Goal: Register for event/course: Sign up to attend an event or enroll in a course

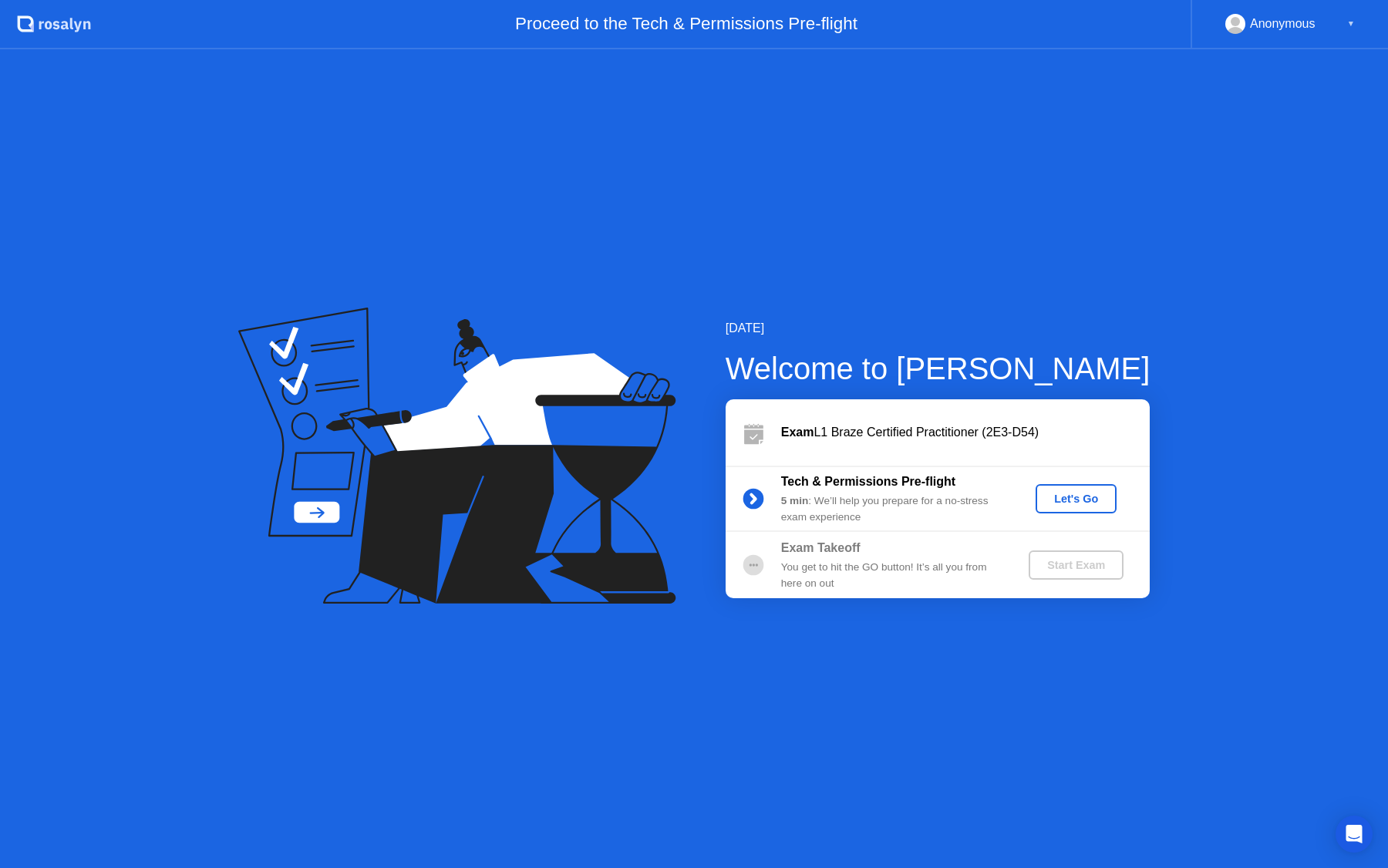
click at [1065, 502] on div "Let's Go" at bounding box center [1076, 498] width 68 height 12
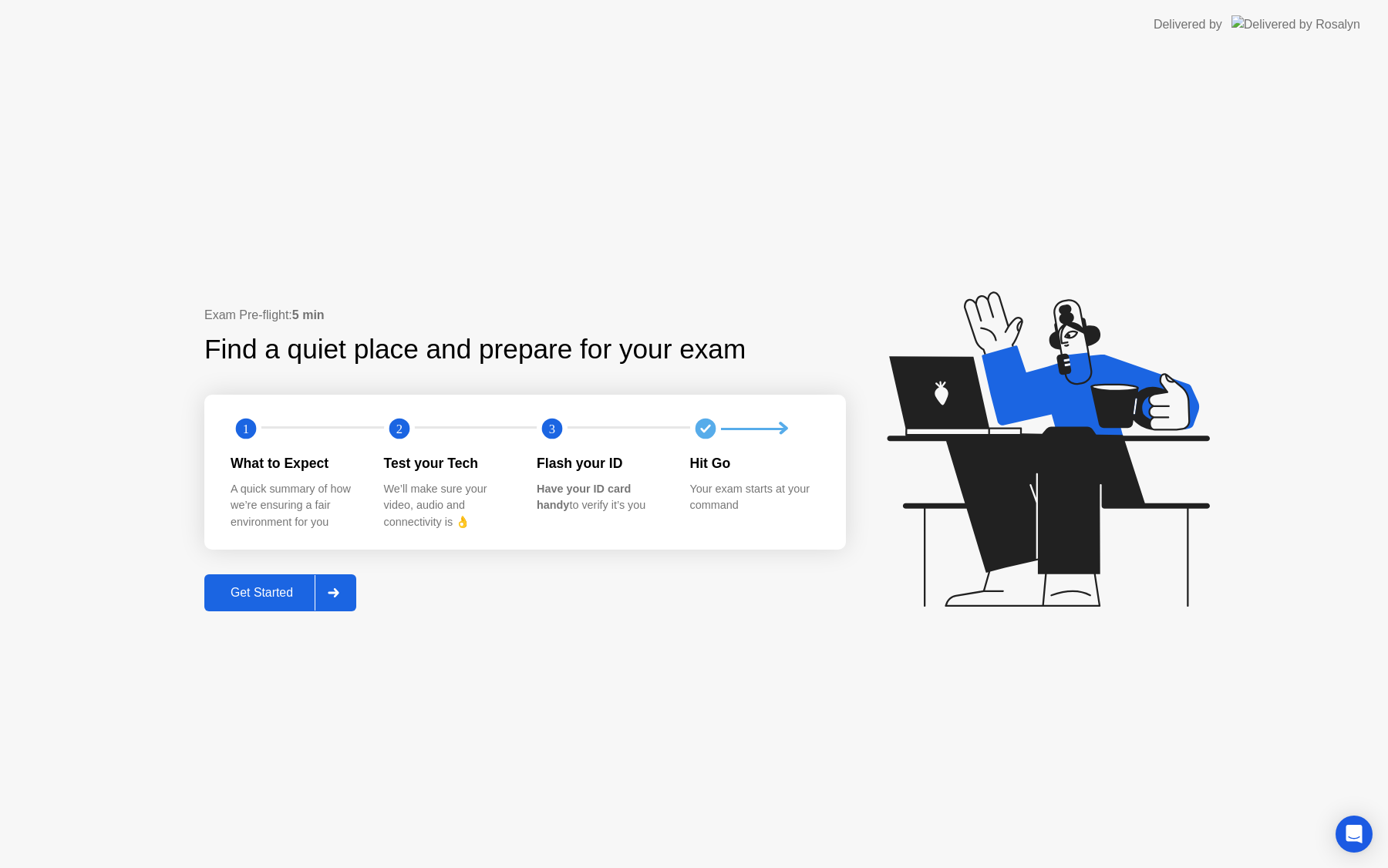
click at [272, 596] on div "Get Started" at bounding box center [262, 592] width 106 height 14
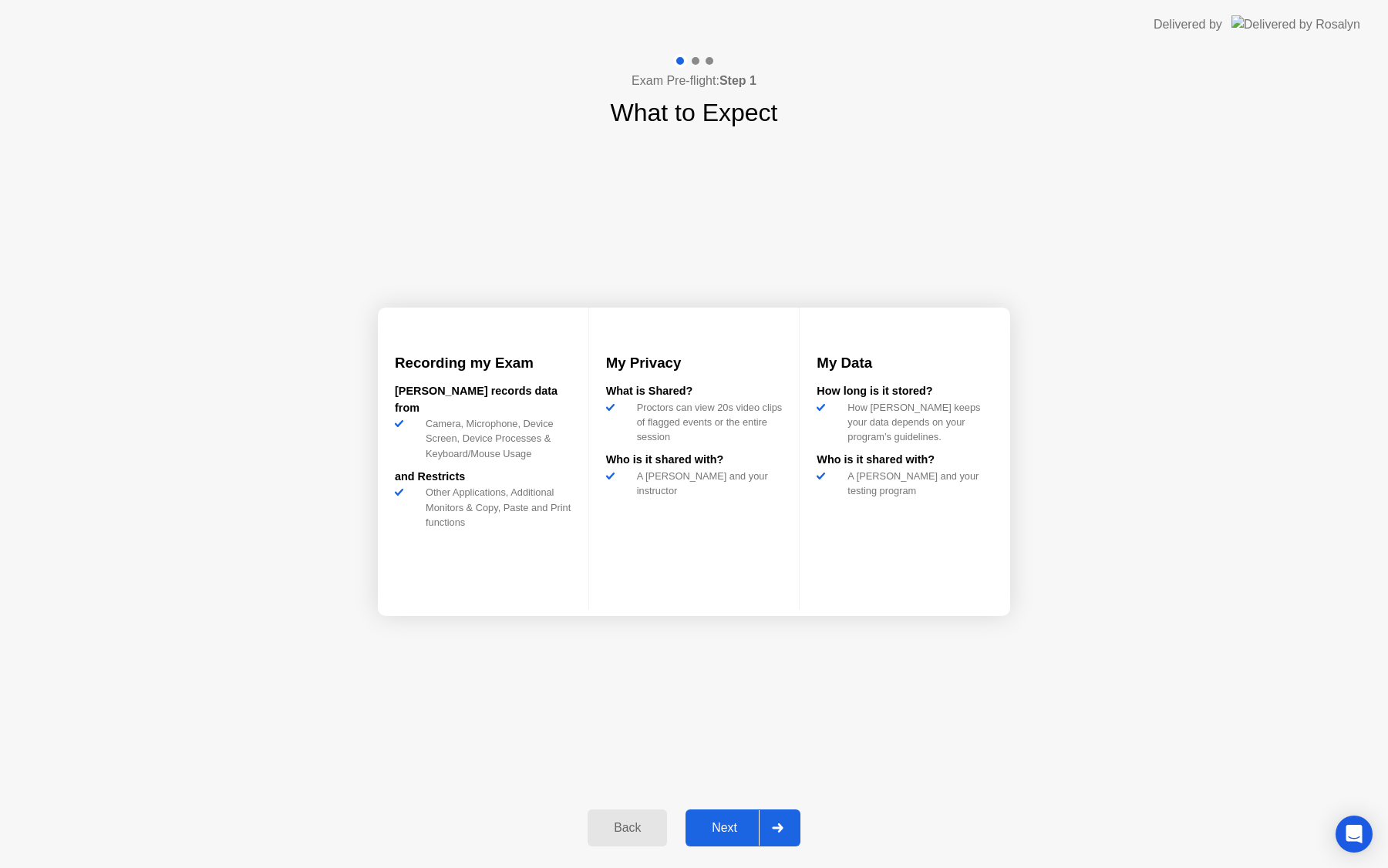
click at [736, 821] on div "Next" at bounding box center [724, 828] width 68 height 14
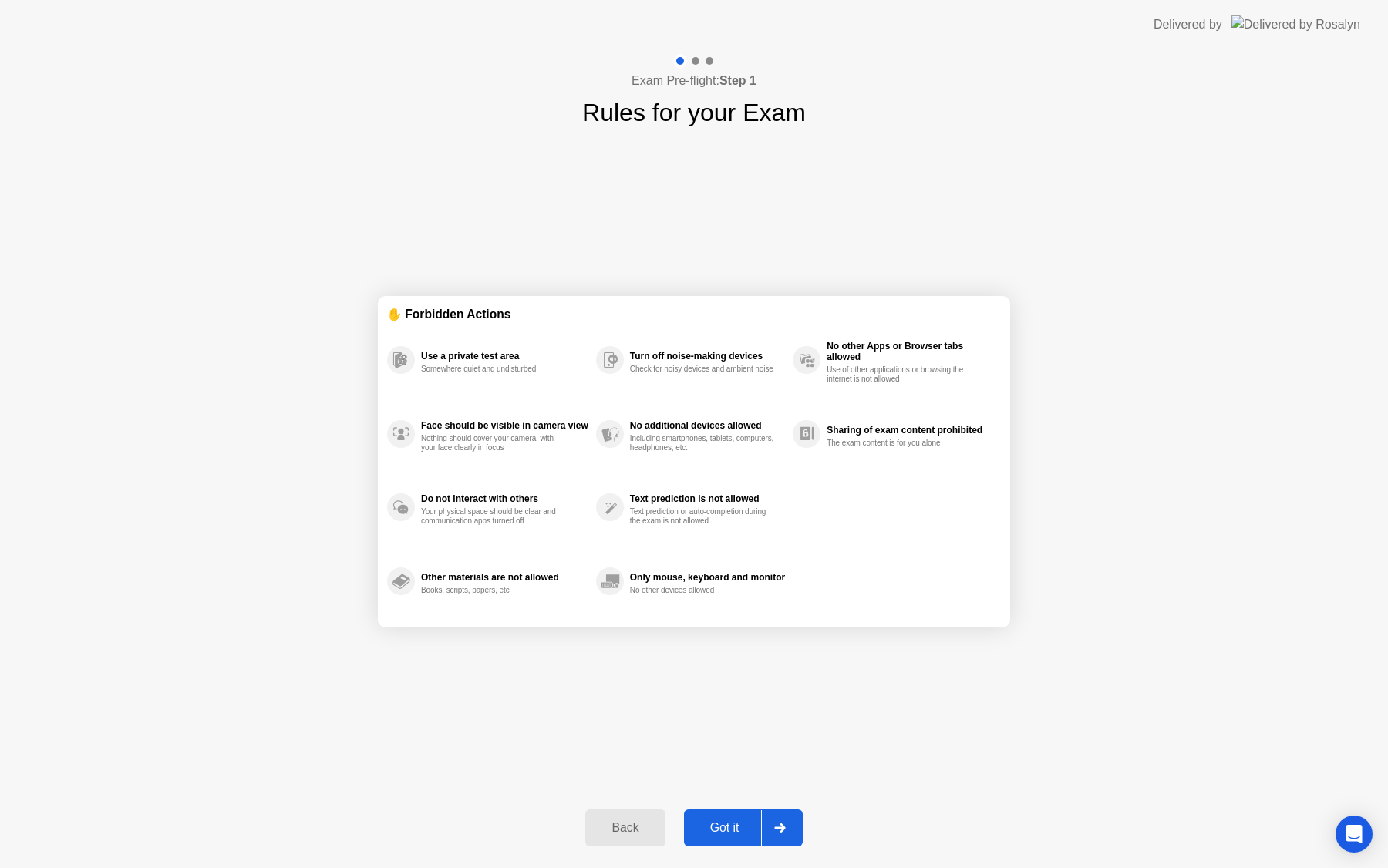
click at [727, 821] on div "Got it" at bounding box center [725, 828] width 72 height 14
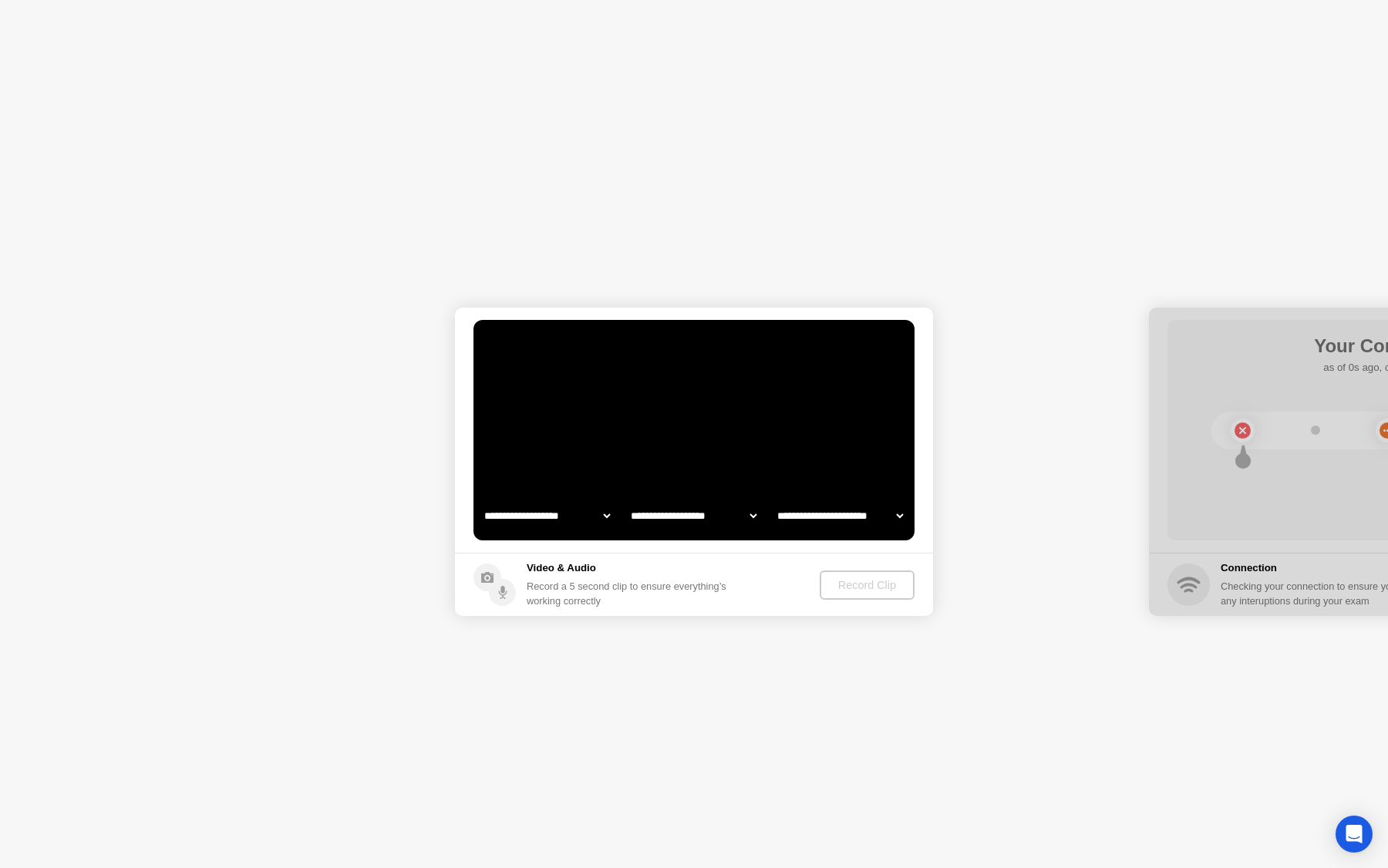
select select "**********"
select select "*******"
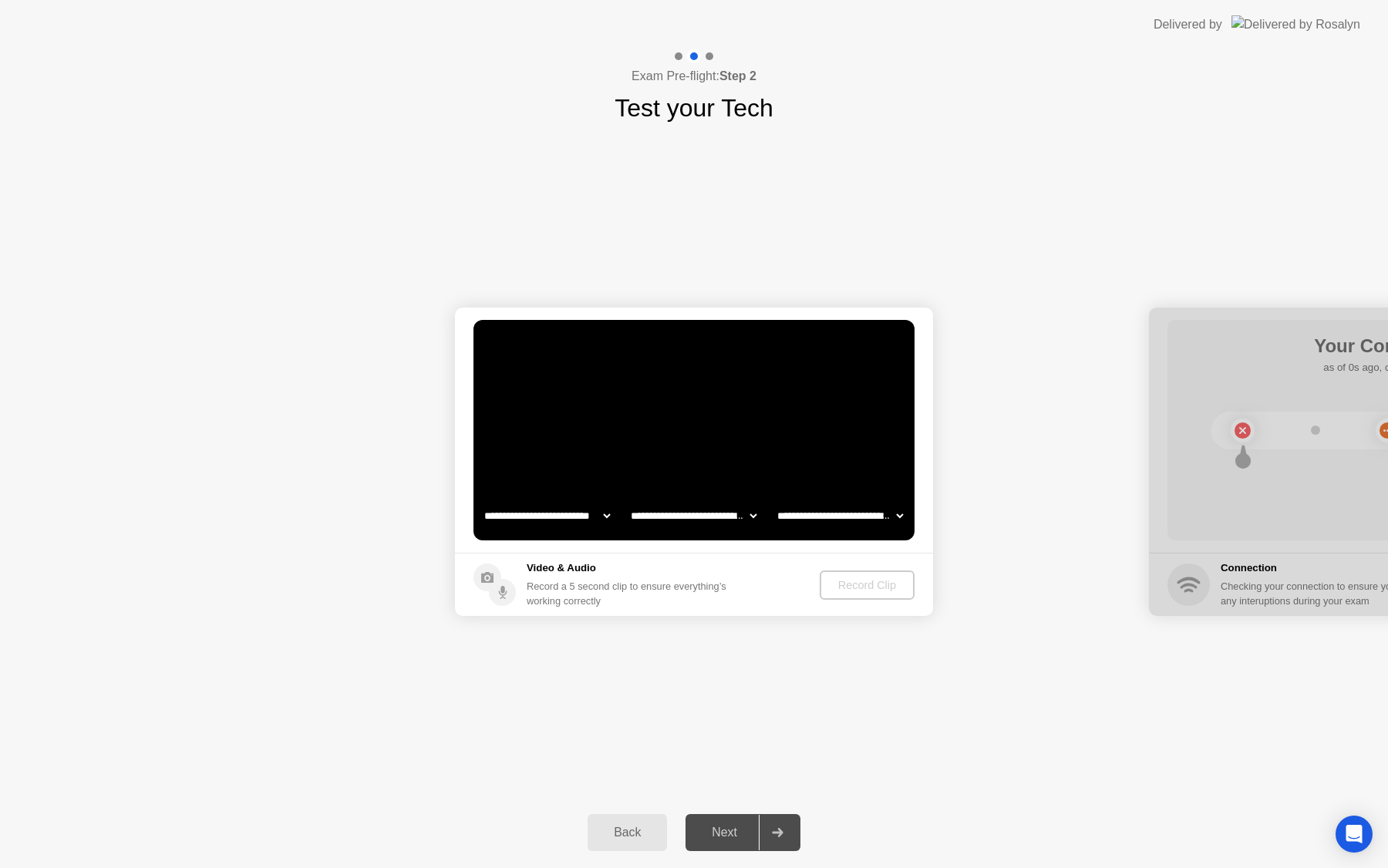
click at [612, 513] on select "**********" at bounding box center [547, 516] width 132 height 31
select select "**********"
click at [853, 583] on div "Record Clip" at bounding box center [867, 585] width 82 height 12
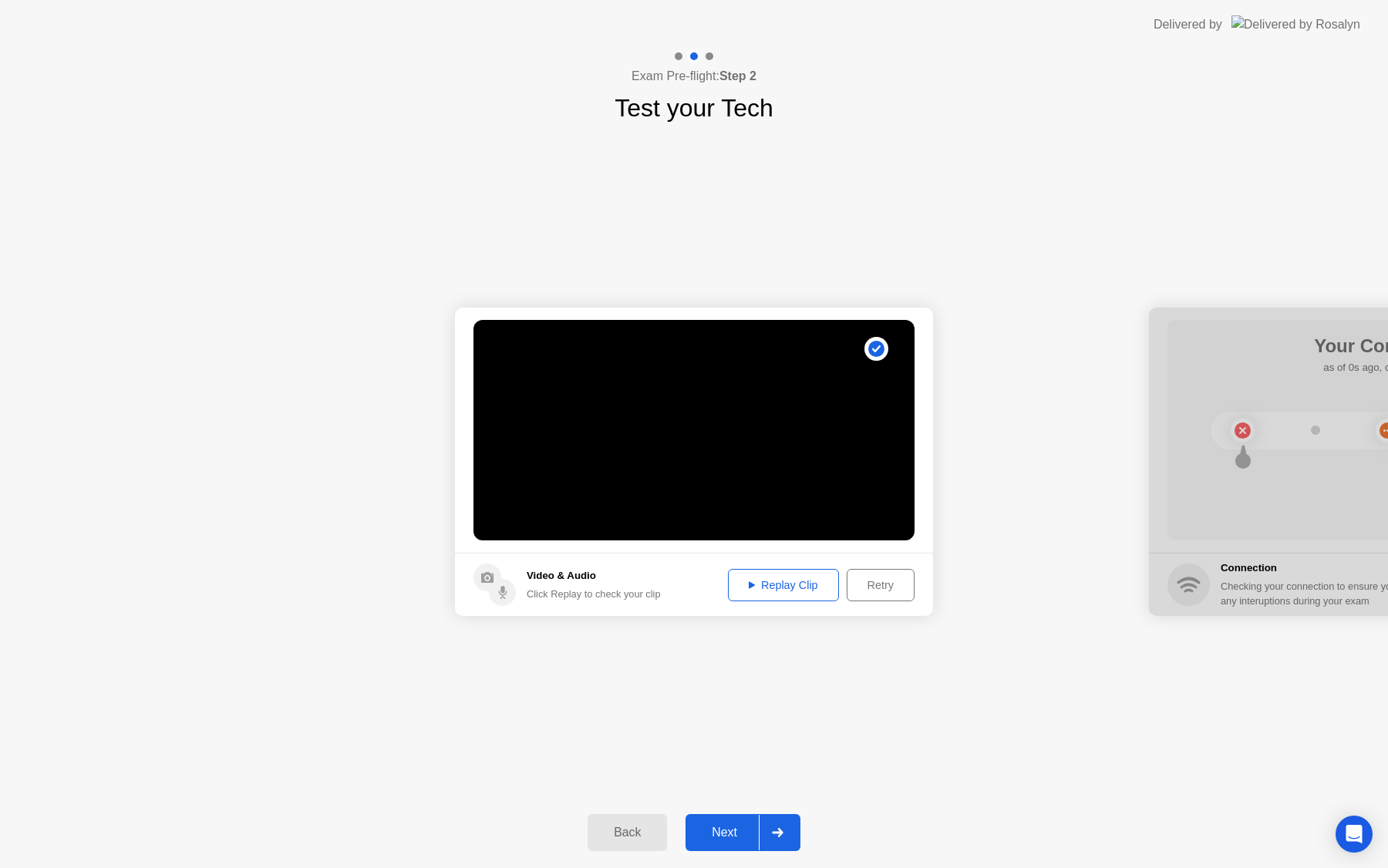
click at [784, 579] on div "Replay Clip" at bounding box center [783, 585] width 100 height 12
click at [721, 829] on div "Next" at bounding box center [724, 832] width 68 height 14
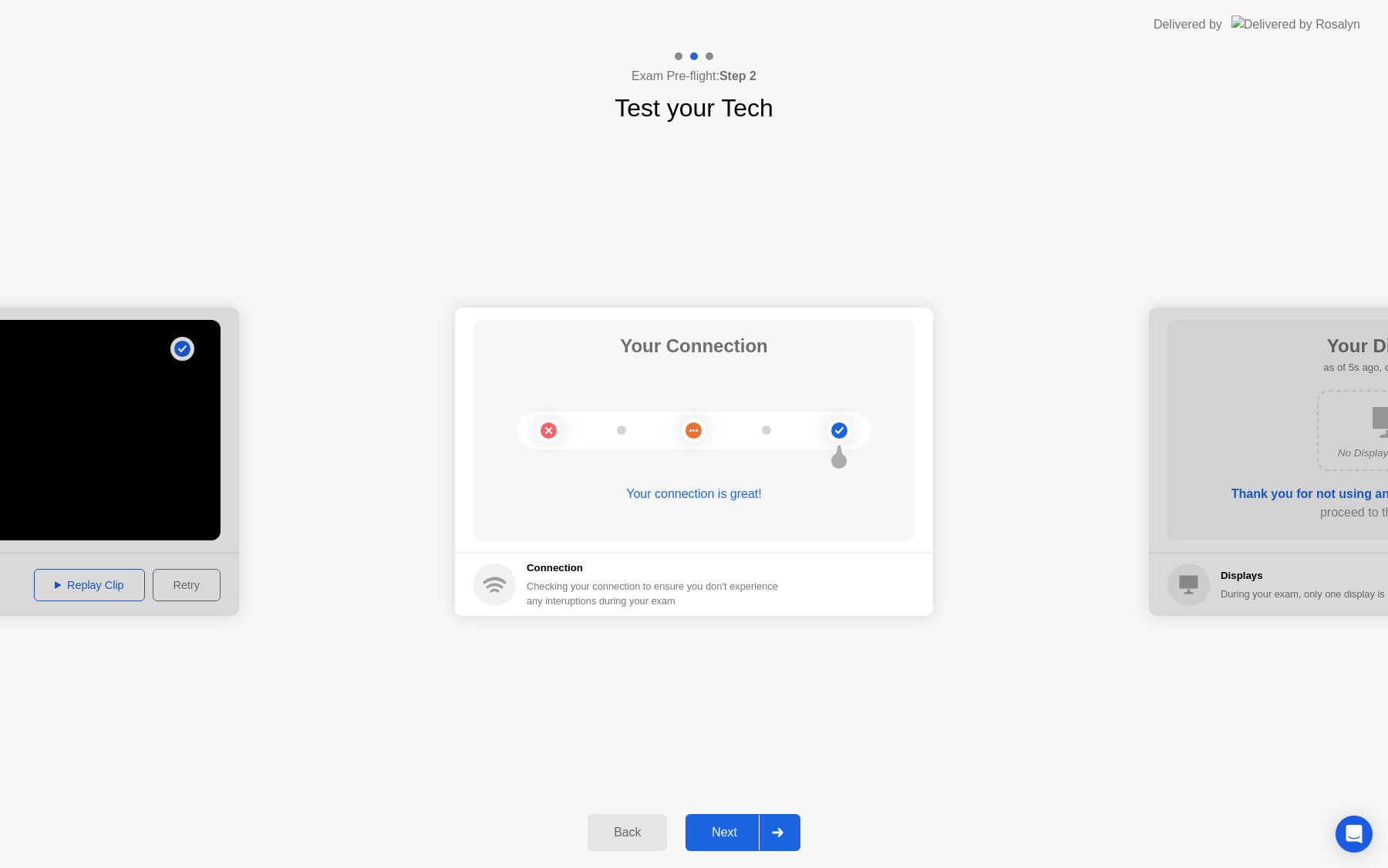
click at [726, 821] on button "Next" at bounding box center [743, 832] width 115 height 37
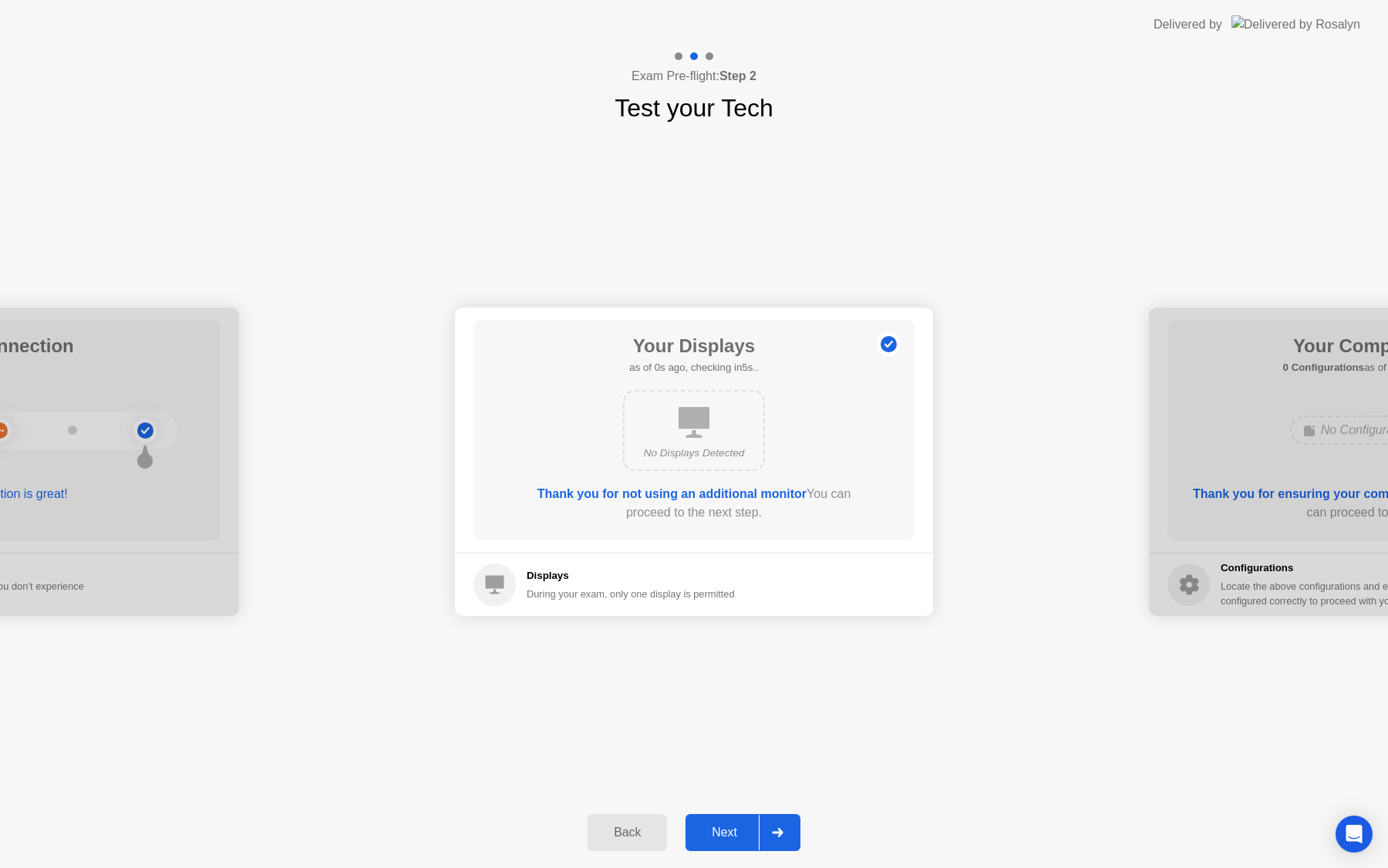
click at [735, 827] on div "Next" at bounding box center [724, 832] width 68 height 14
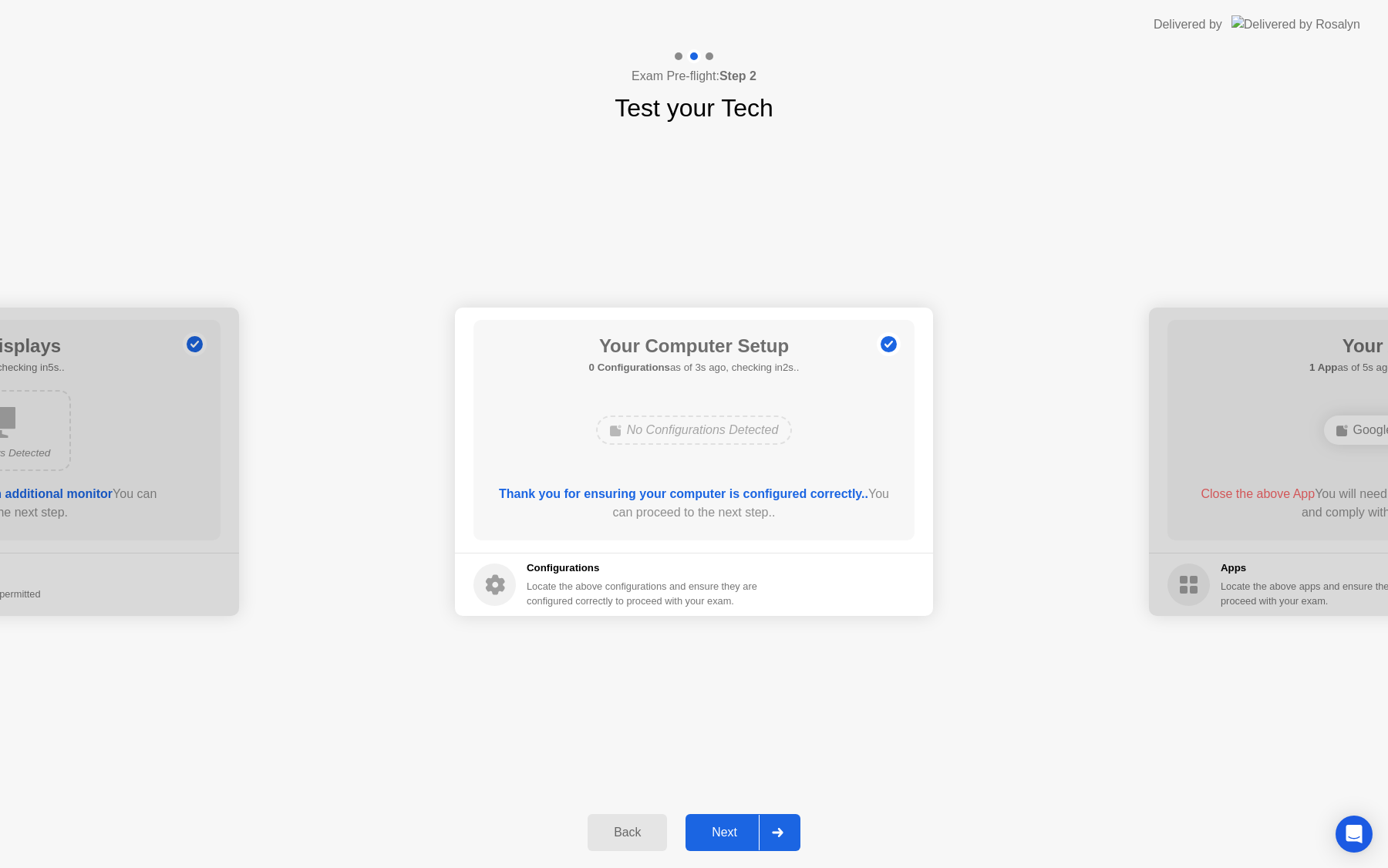
click at [721, 828] on div "Next" at bounding box center [724, 832] width 68 height 14
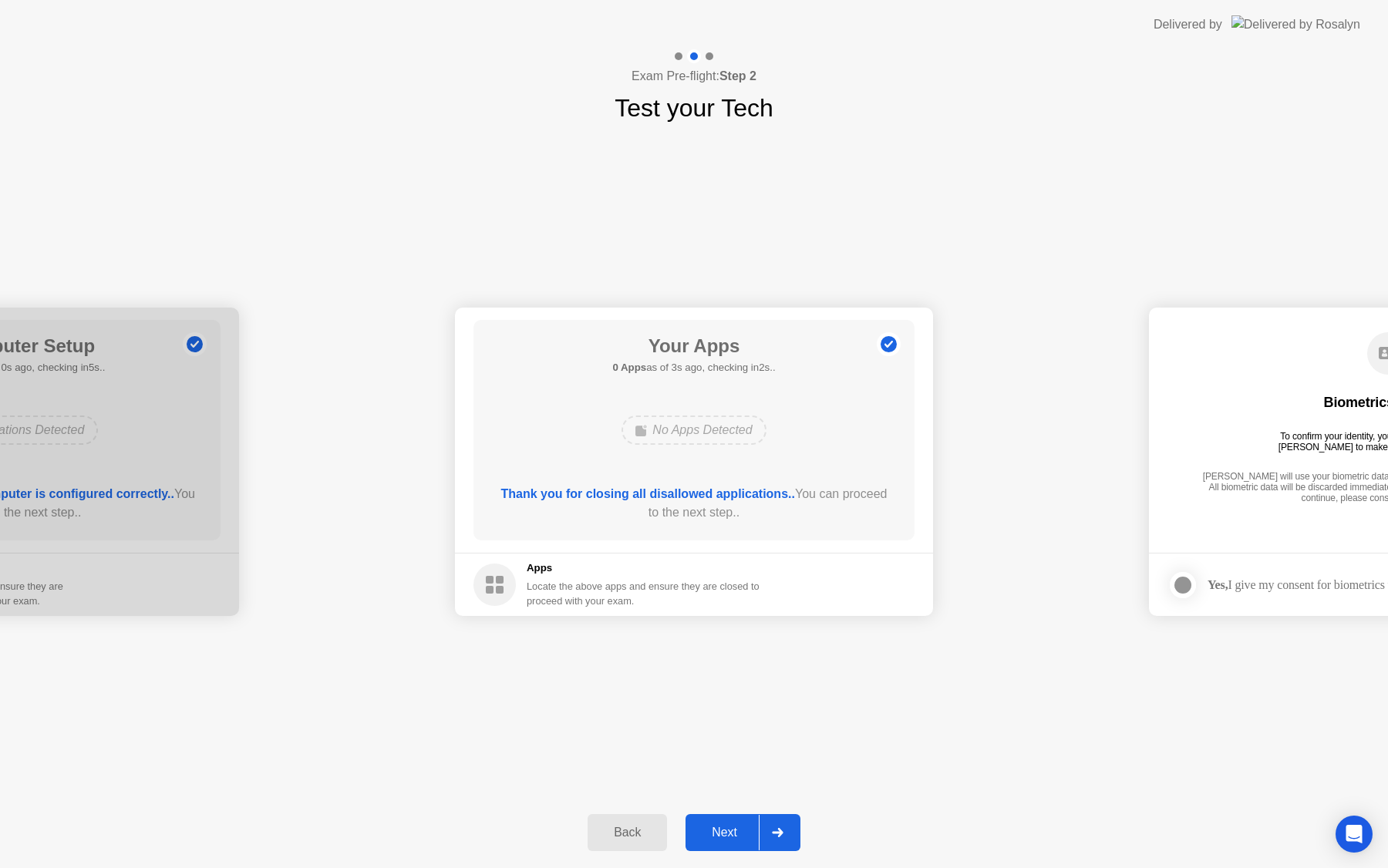
click at [721, 835] on div "Next" at bounding box center [724, 832] width 68 height 14
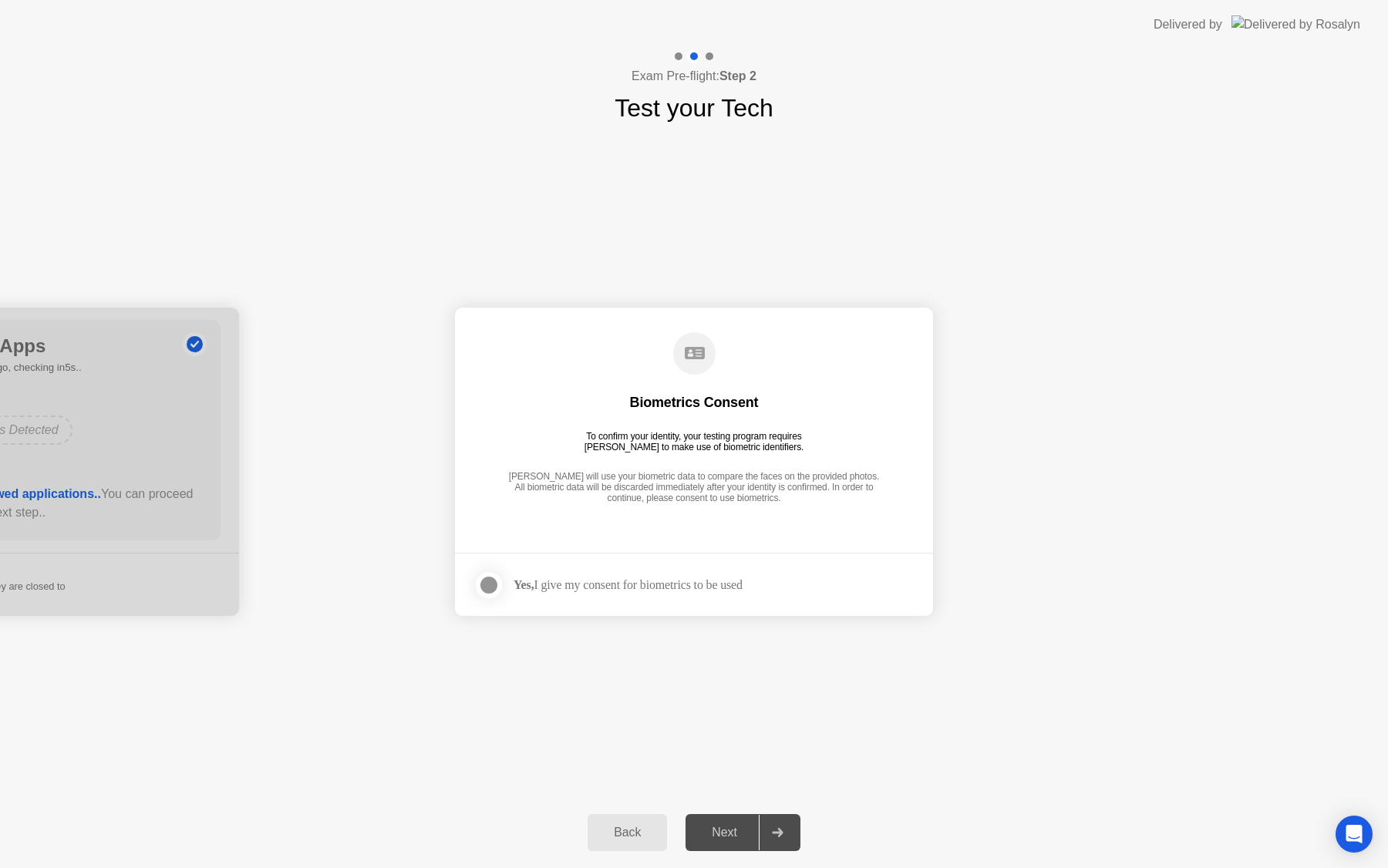
click at [721, 586] on div "Yes, I give my consent for biometrics to be used" at bounding box center [627, 585] width 229 height 15
click at [492, 586] on div at bounding box center [489, 585] width 18 height 18
click at [718, 836] on div "Next" at bounding box center [724, 832] width 68 height 14
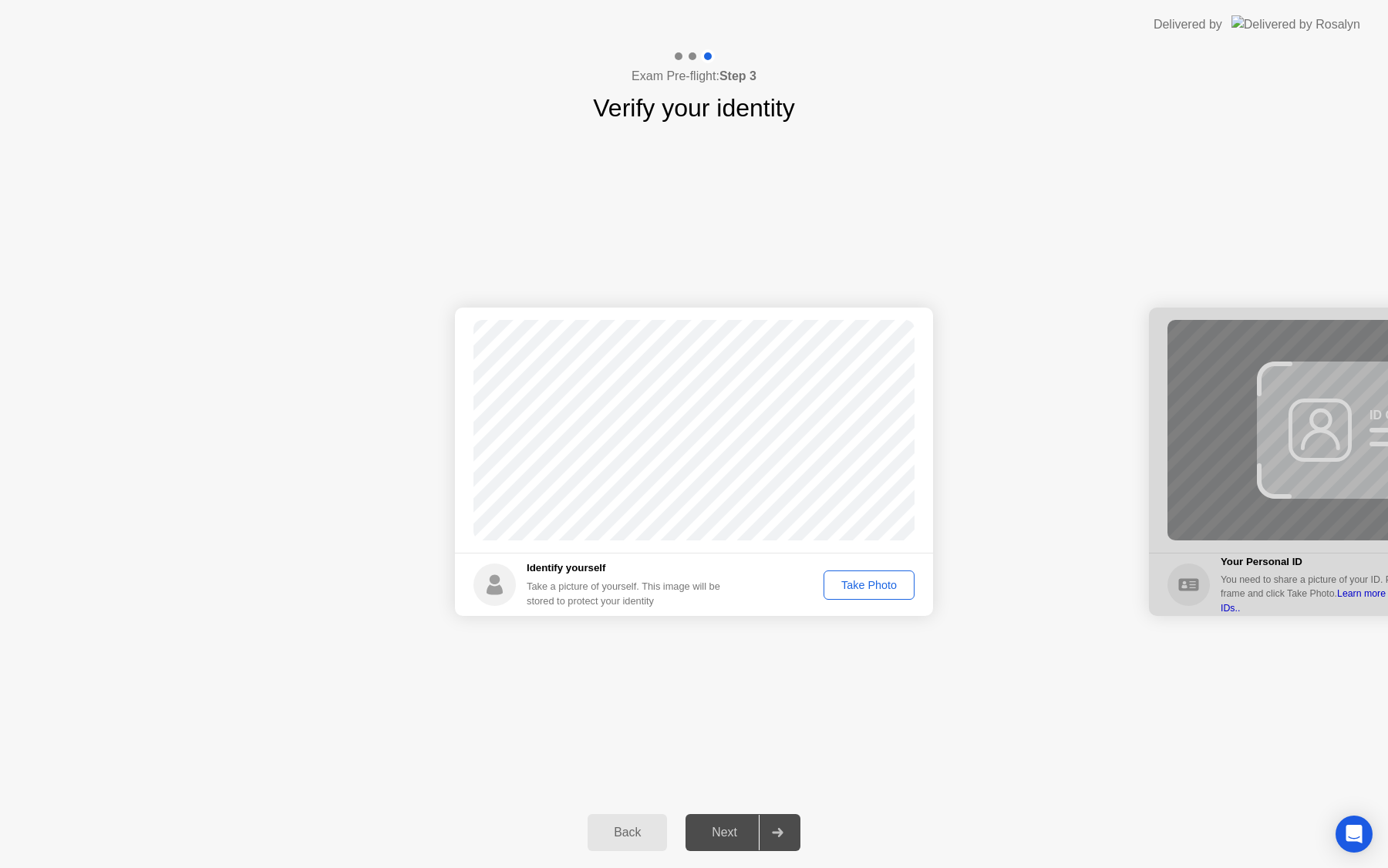
click at [866, 591] on div "Take Photo" at bounding box center [869, 585] width 80 height 12
click at [855, 589] on div "Retake" at bounding box center [879, 585] width 60 height 12
click at [856, 587] on div "Take Photo" at bounding box center [869, 585] width 80 height 12
click at [721, 831] on div "Next" at bounding box center [724, 832] width 68 height 14
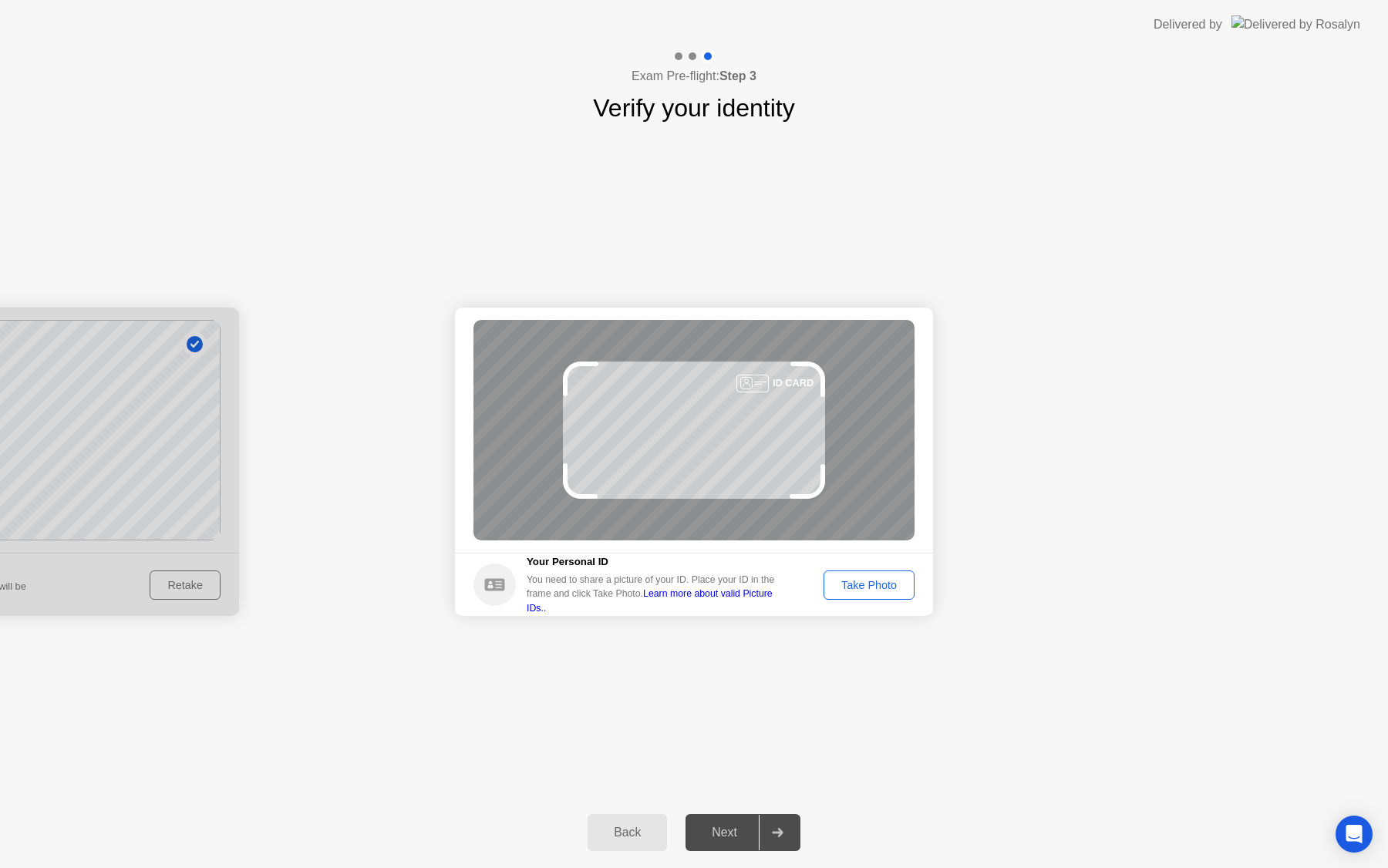
click at [869, 580] on div "Take Photo" at bounding box center [869, 585] width 80 height 12
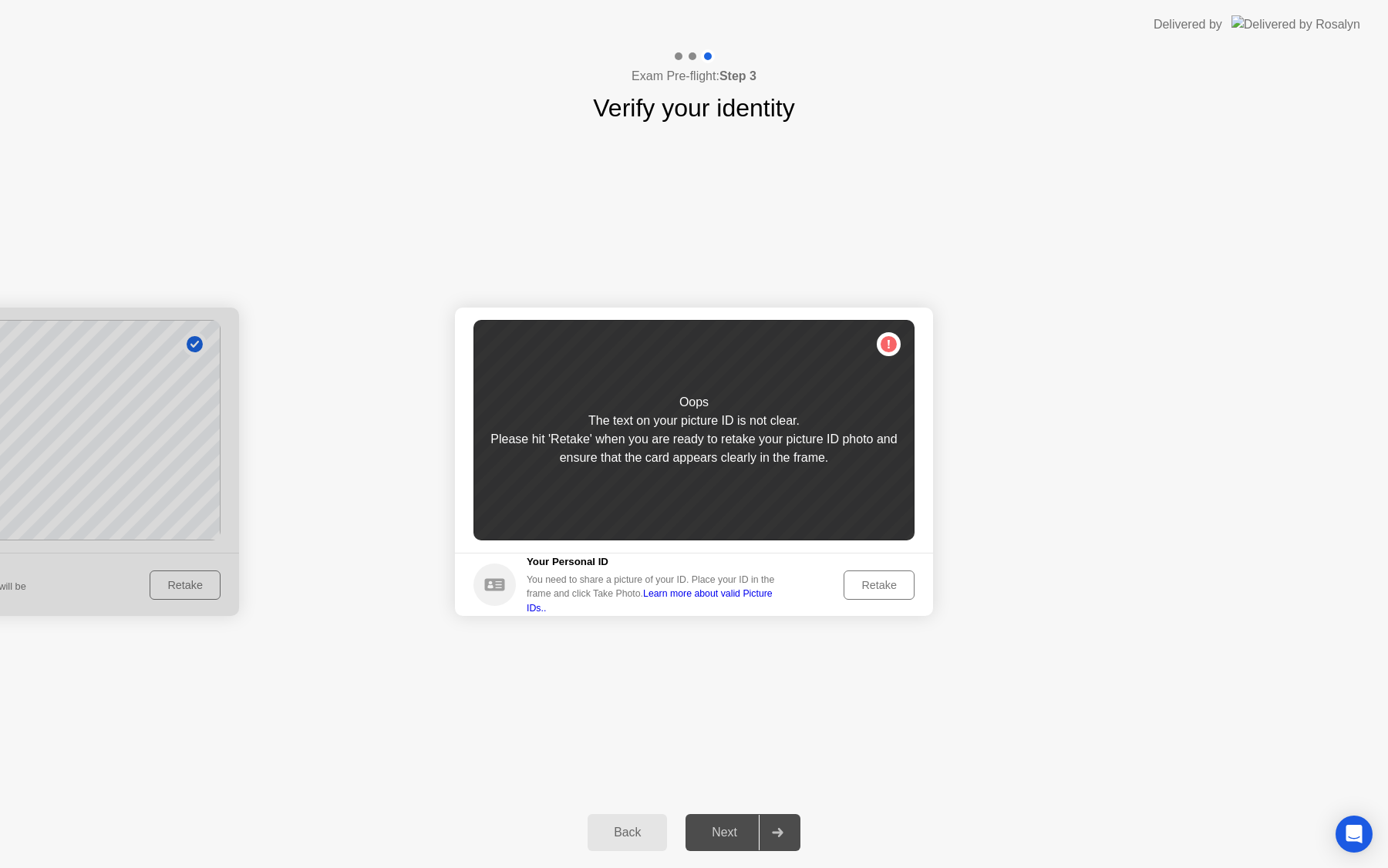
click at [869, 580] on div "Retake" at bounding box center [879, 585] width 60 height 12
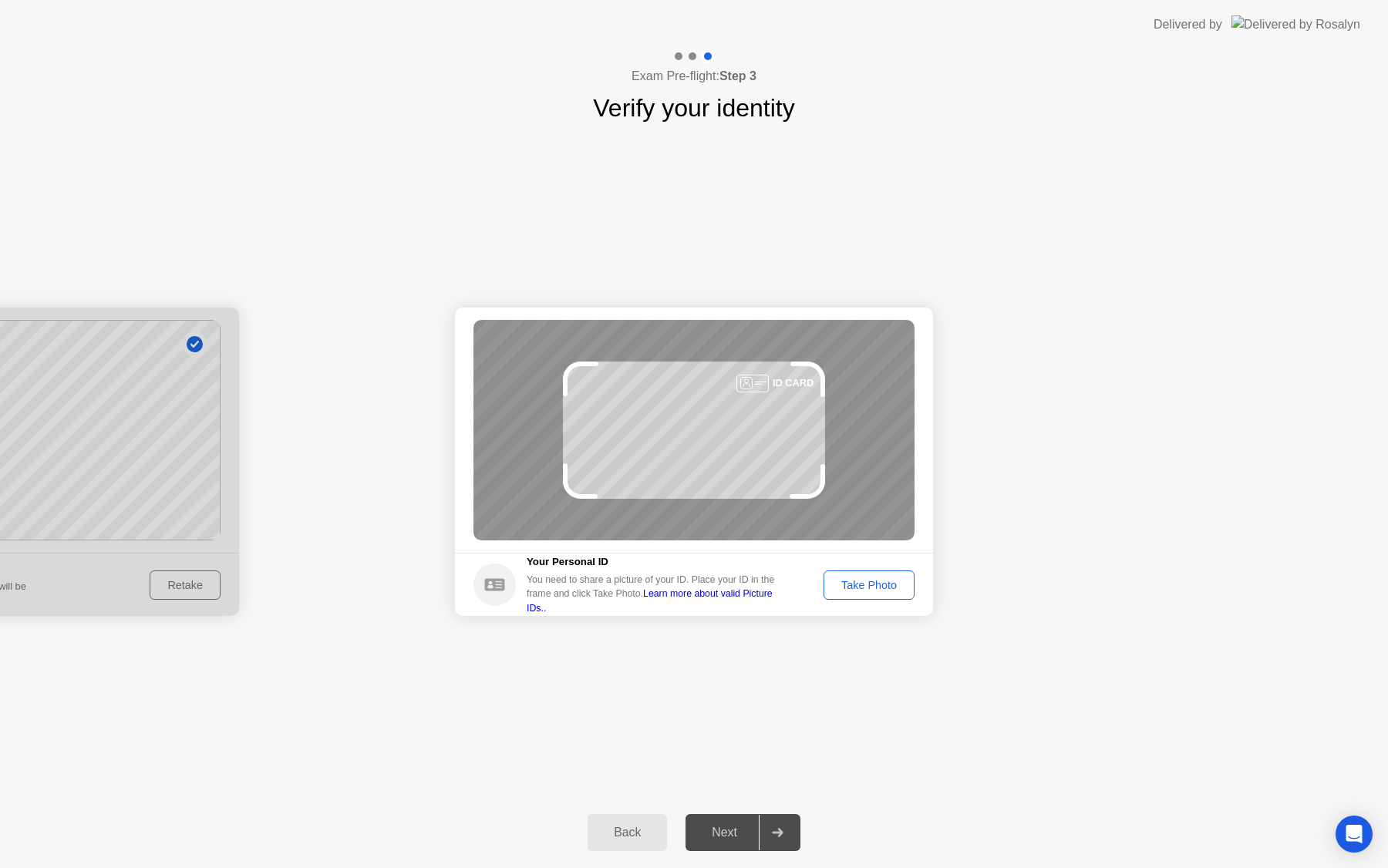
click at [870, 581] on div "Take Photo" at bounding box center [869, 585] width 80 height 12
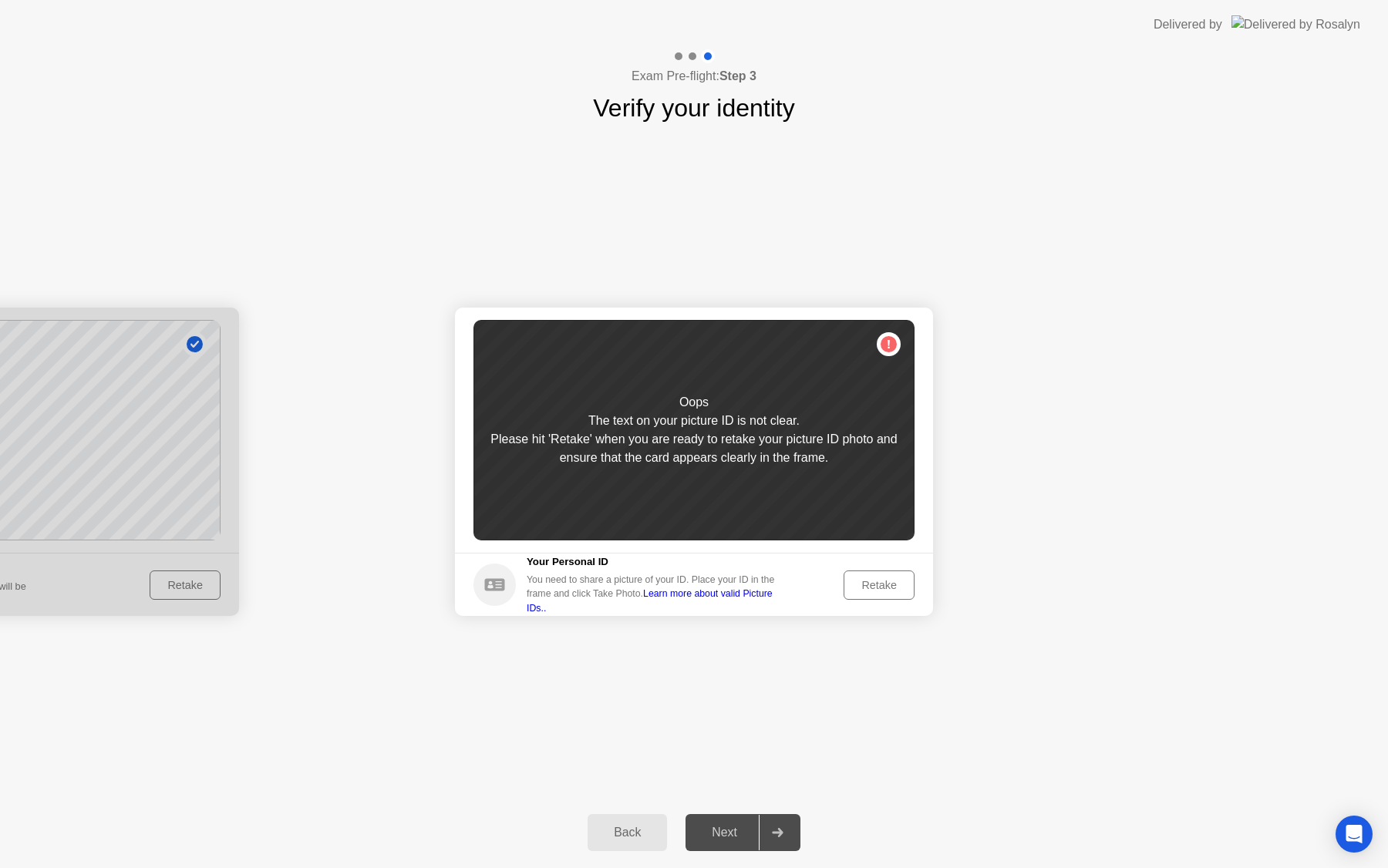
click at [870, 581] on div "Retake" at bounding box center [879, 585] width 60 height 12
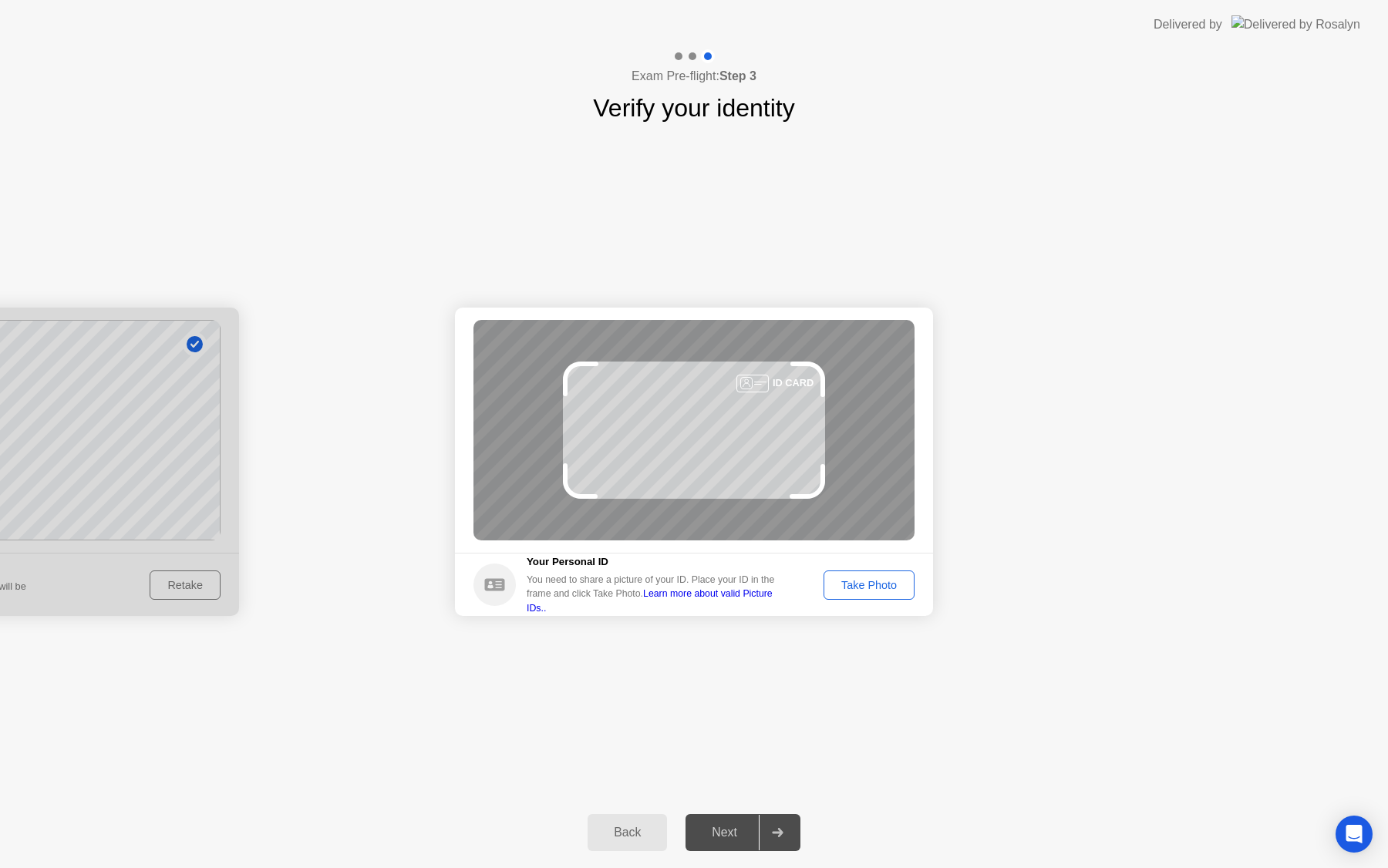
click at [870, 581] on div "Take Photo" at bounding box center [869, 585] width 80 height 12
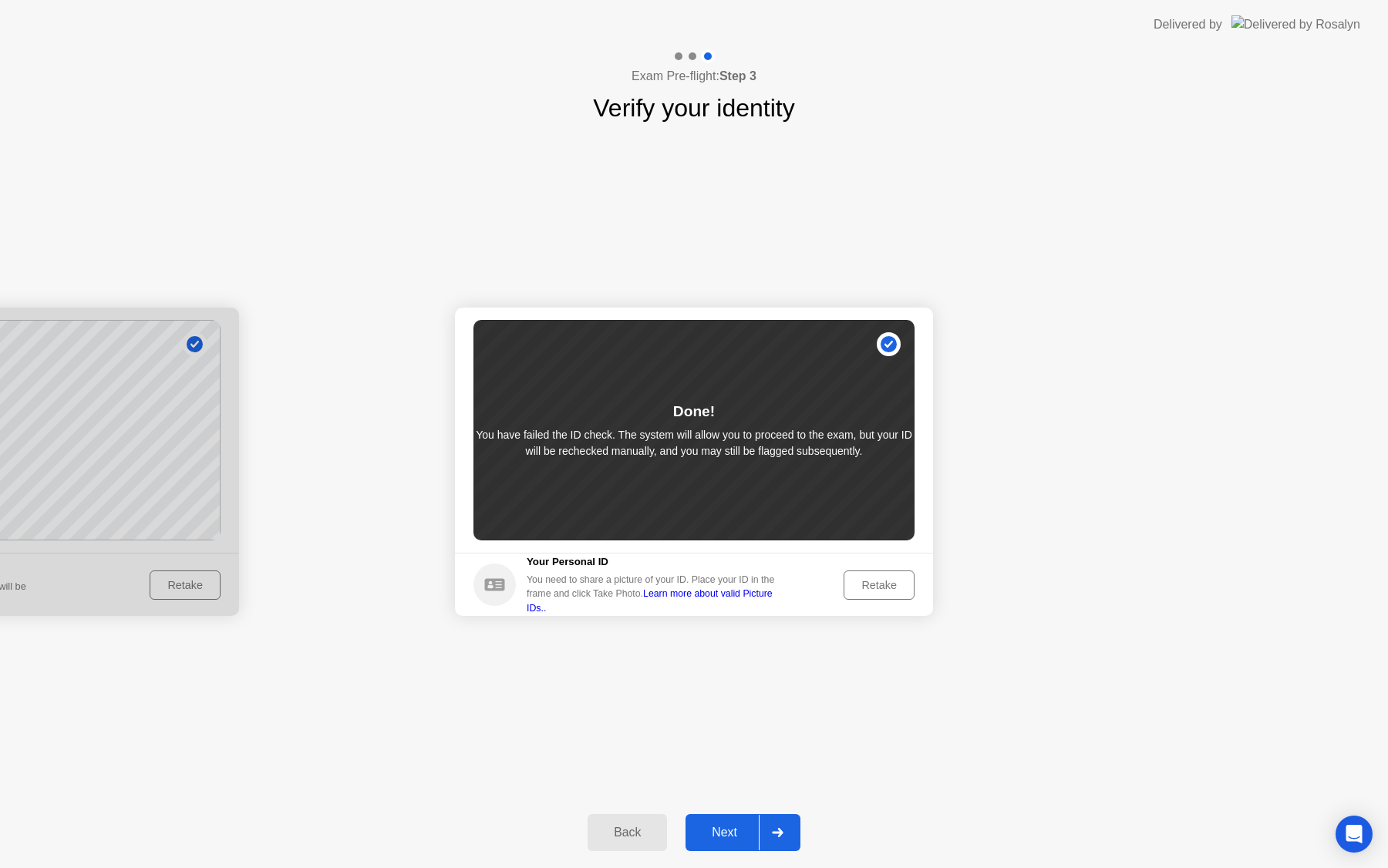
click at [859, 586] on div "Retake" at bounding box center [879, 585] width 60 height 12
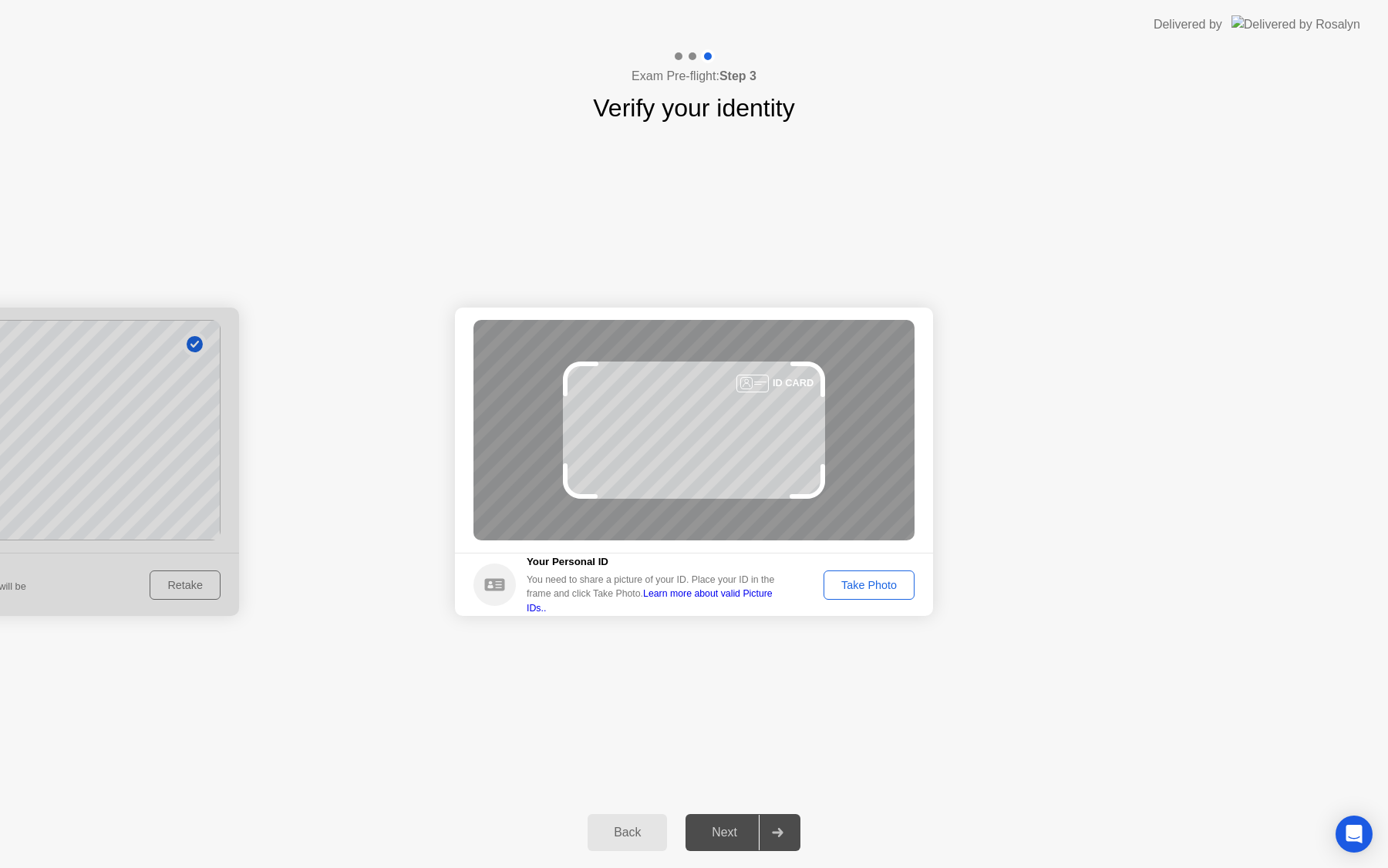
click at [846, 584] on div "Take Photo" at bounding box center [869, 585] width 80 height 12
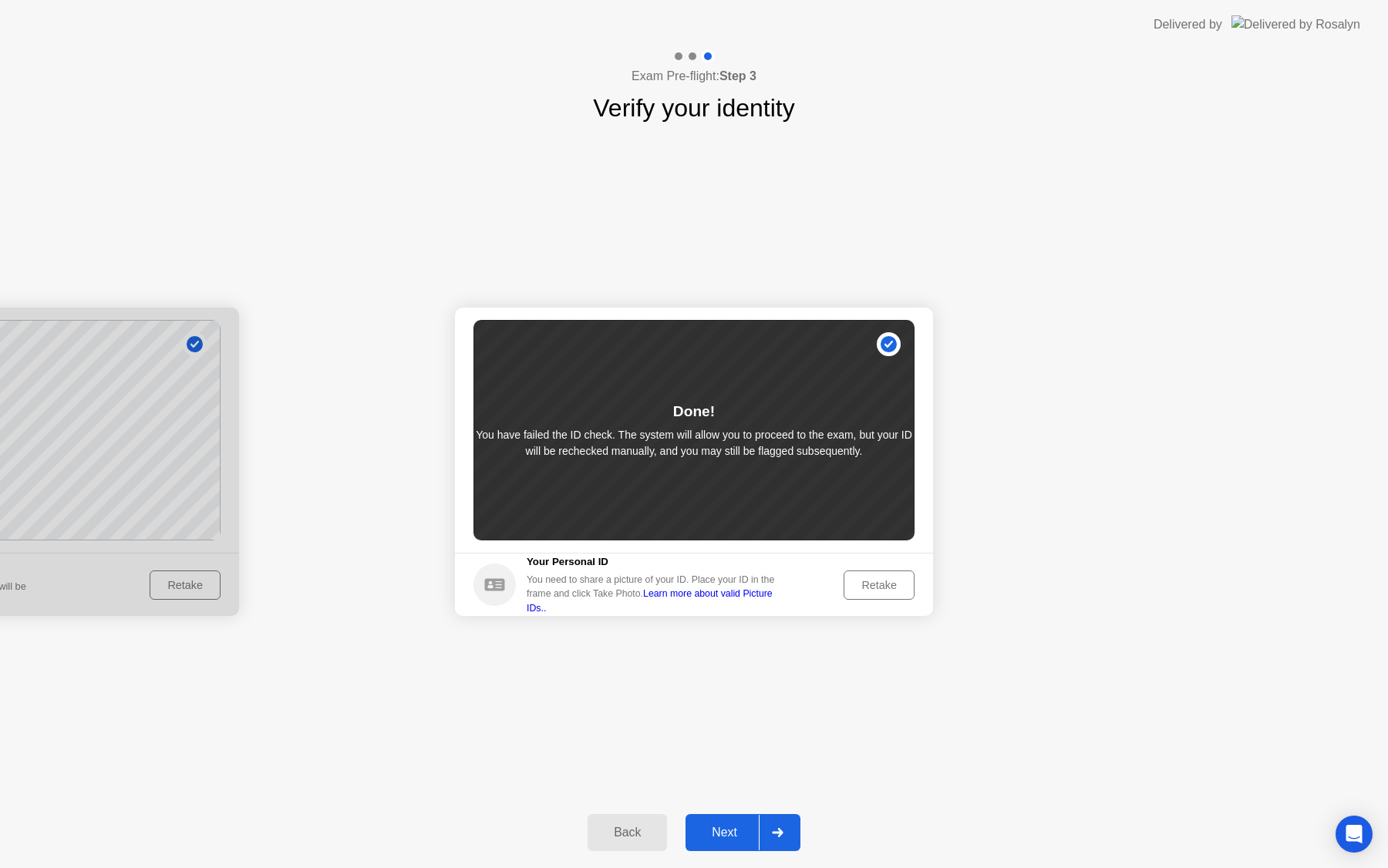
click at [866, 579] on div "Retake" at bounding box center [879, 585] width 60 height 12
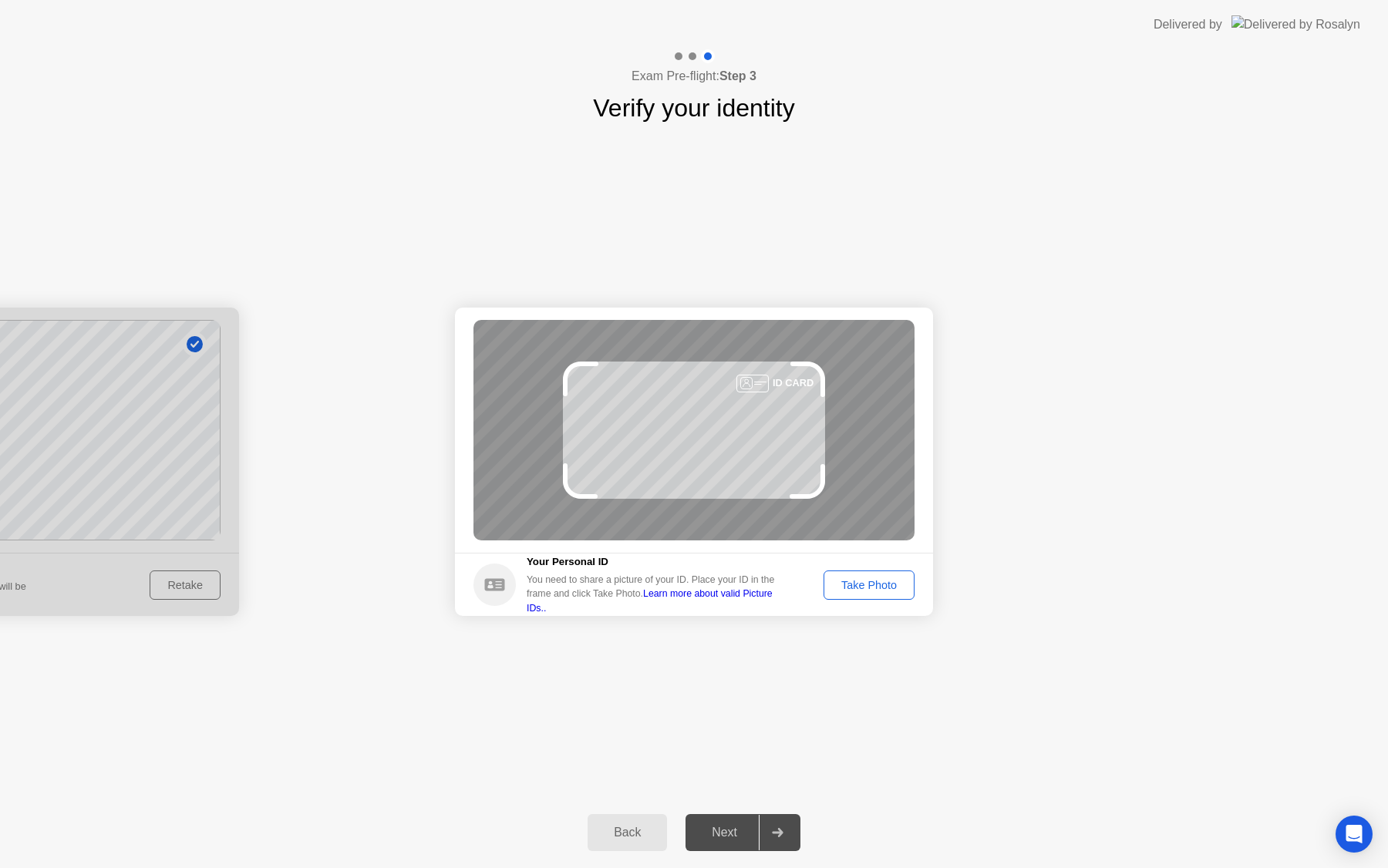
click at [866, 579] on div "Take Photo" at bounding box center [869, 585] width 80 height 12
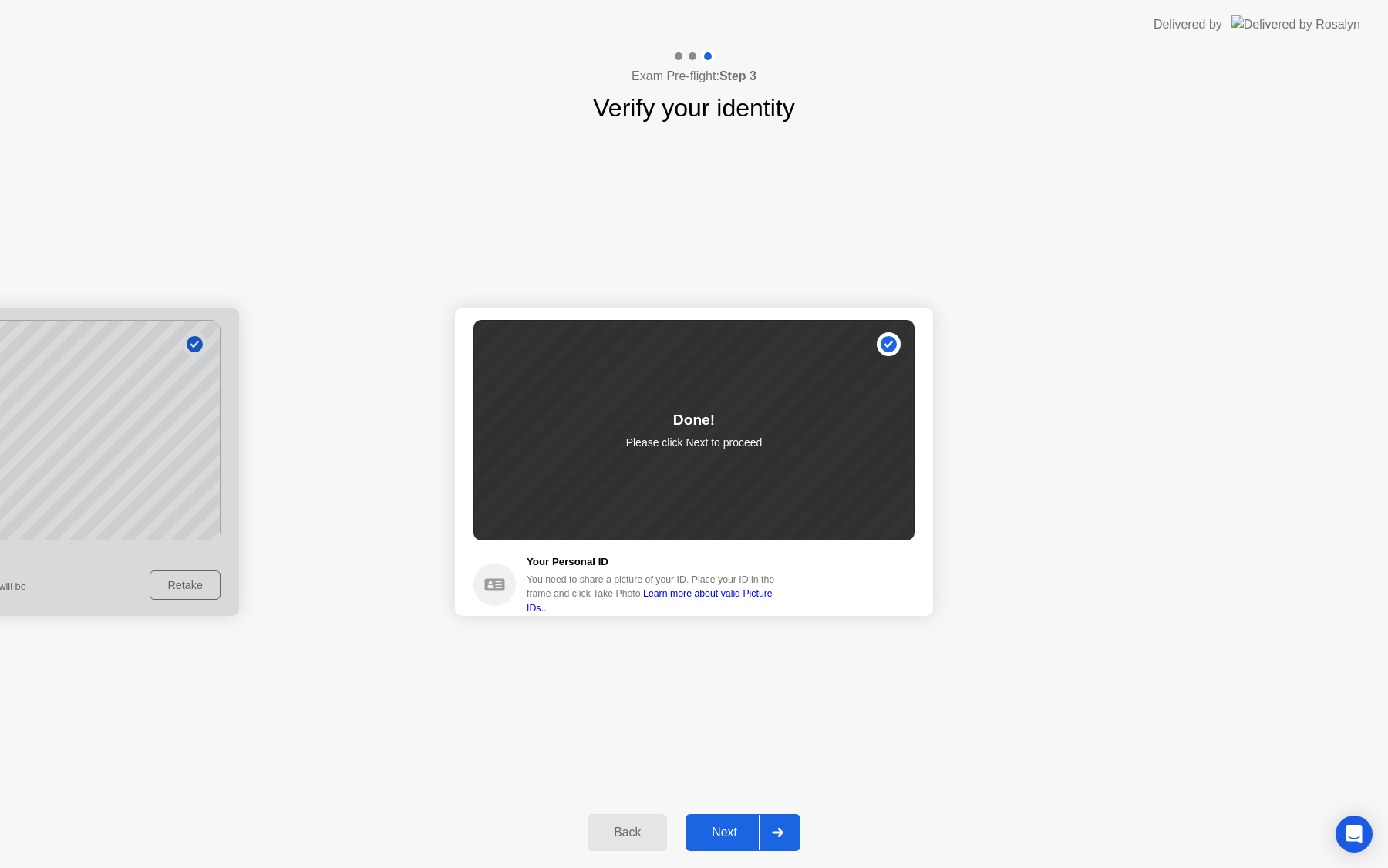
click at [715, 839] on div "Next" at bounding box center [724, 832] width 68 height 14
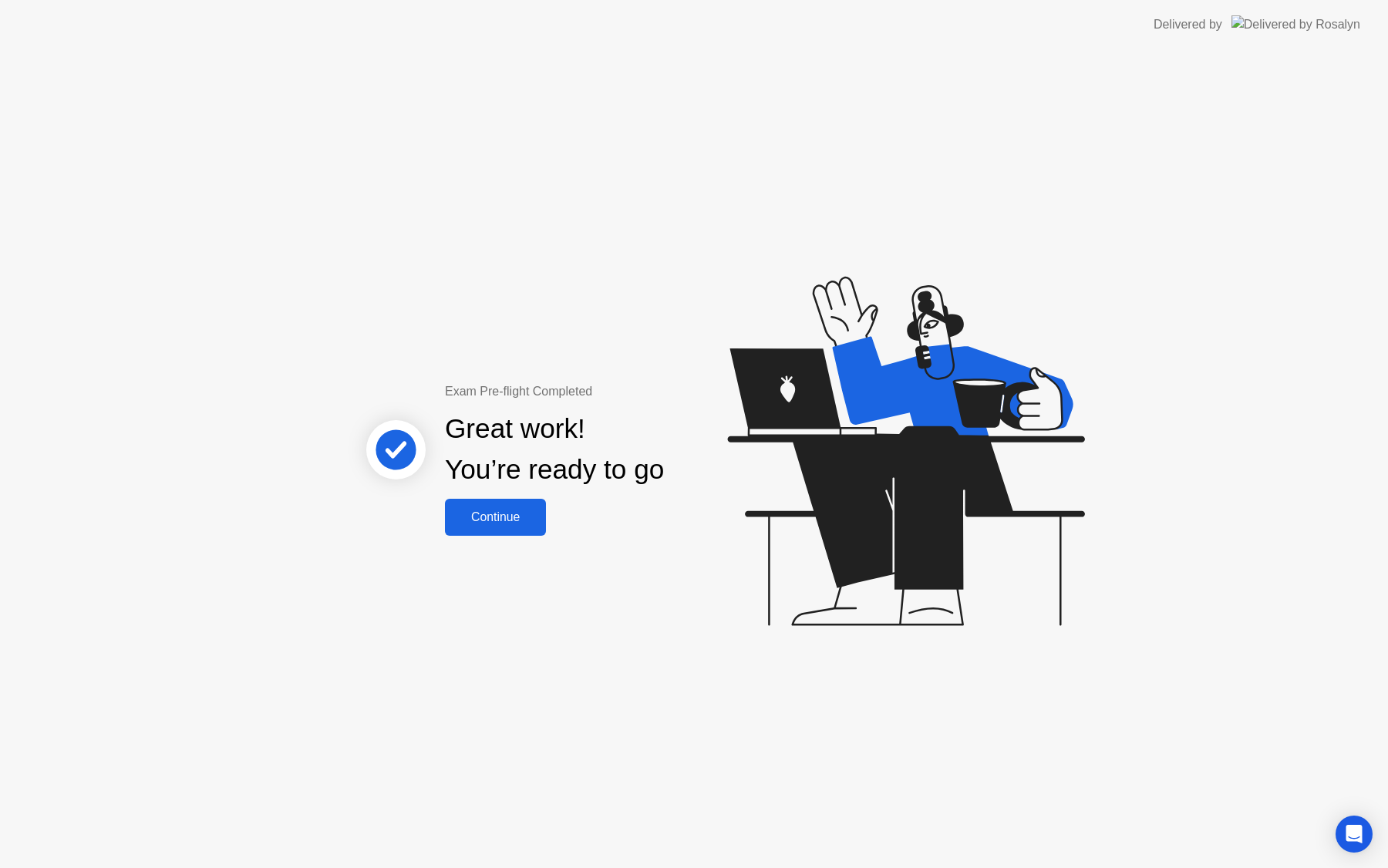
click at [499, 514] on div "Continue" at bounding box center [496, 517] width 92 height 14
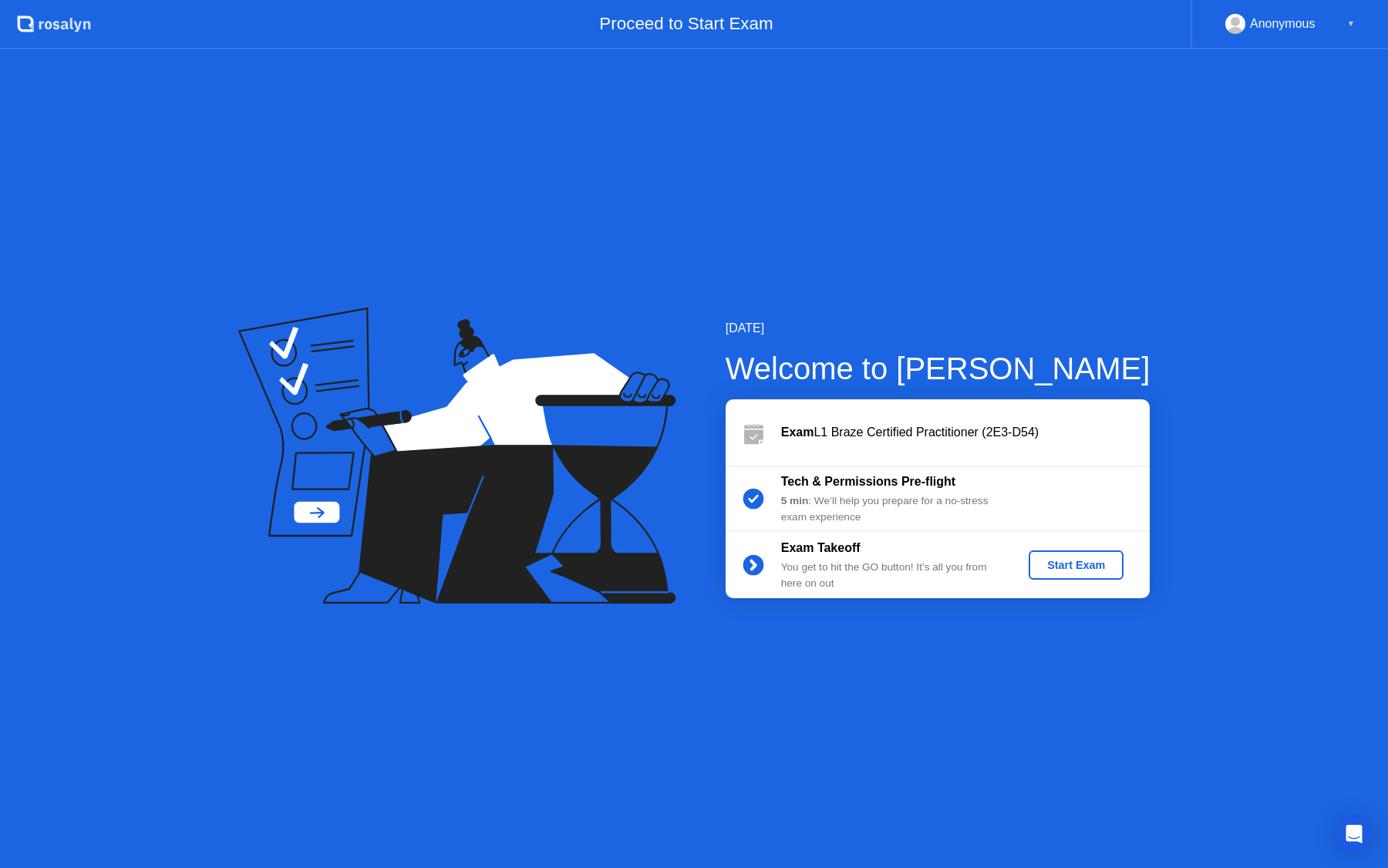
click at [1063, 570] on div "Start Exam" at bounding box center [1076, 565] width 82 height 12
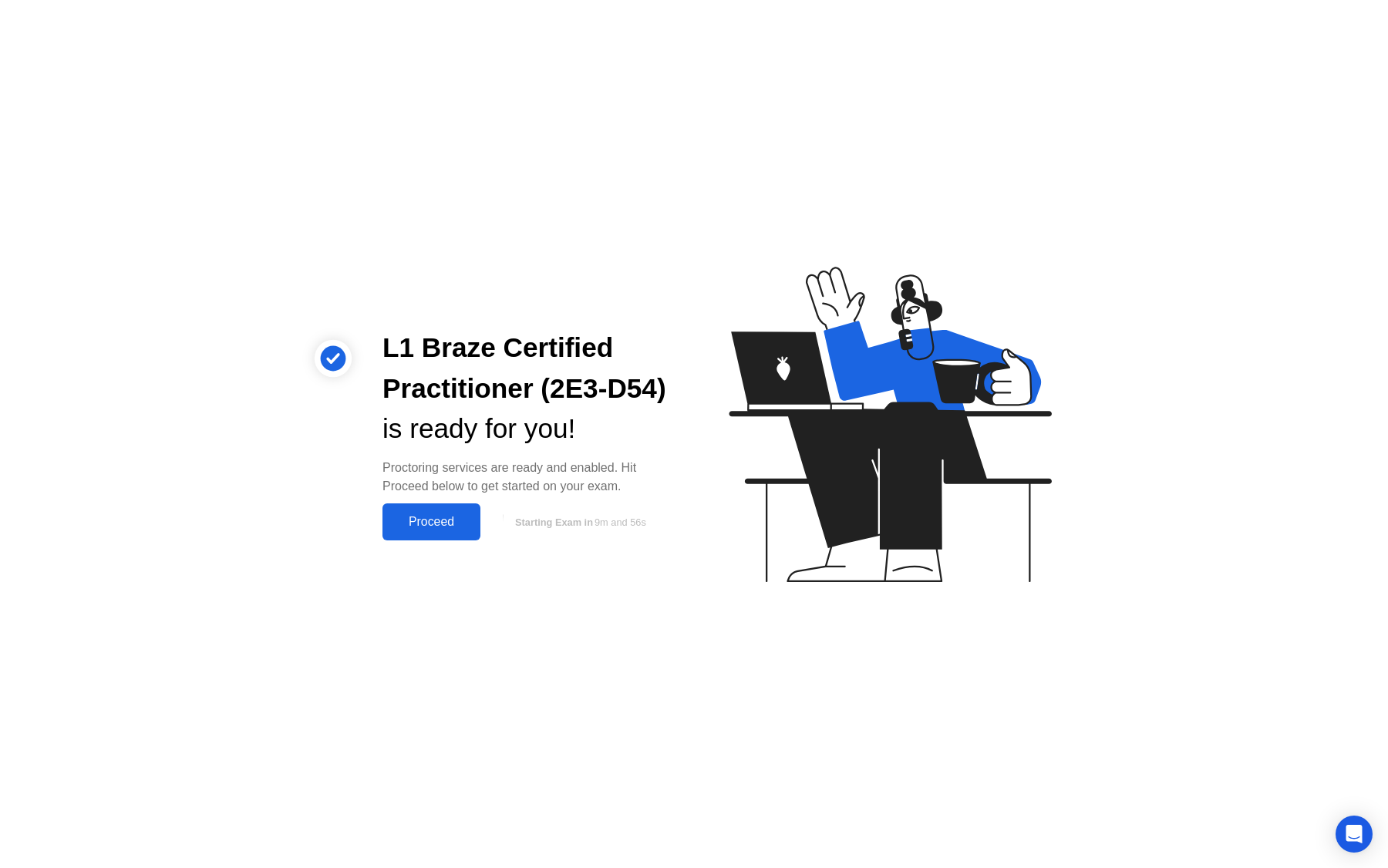
click at [437, 523] on div "Proceed" at bounding box center [432, 521] width 88 height 14
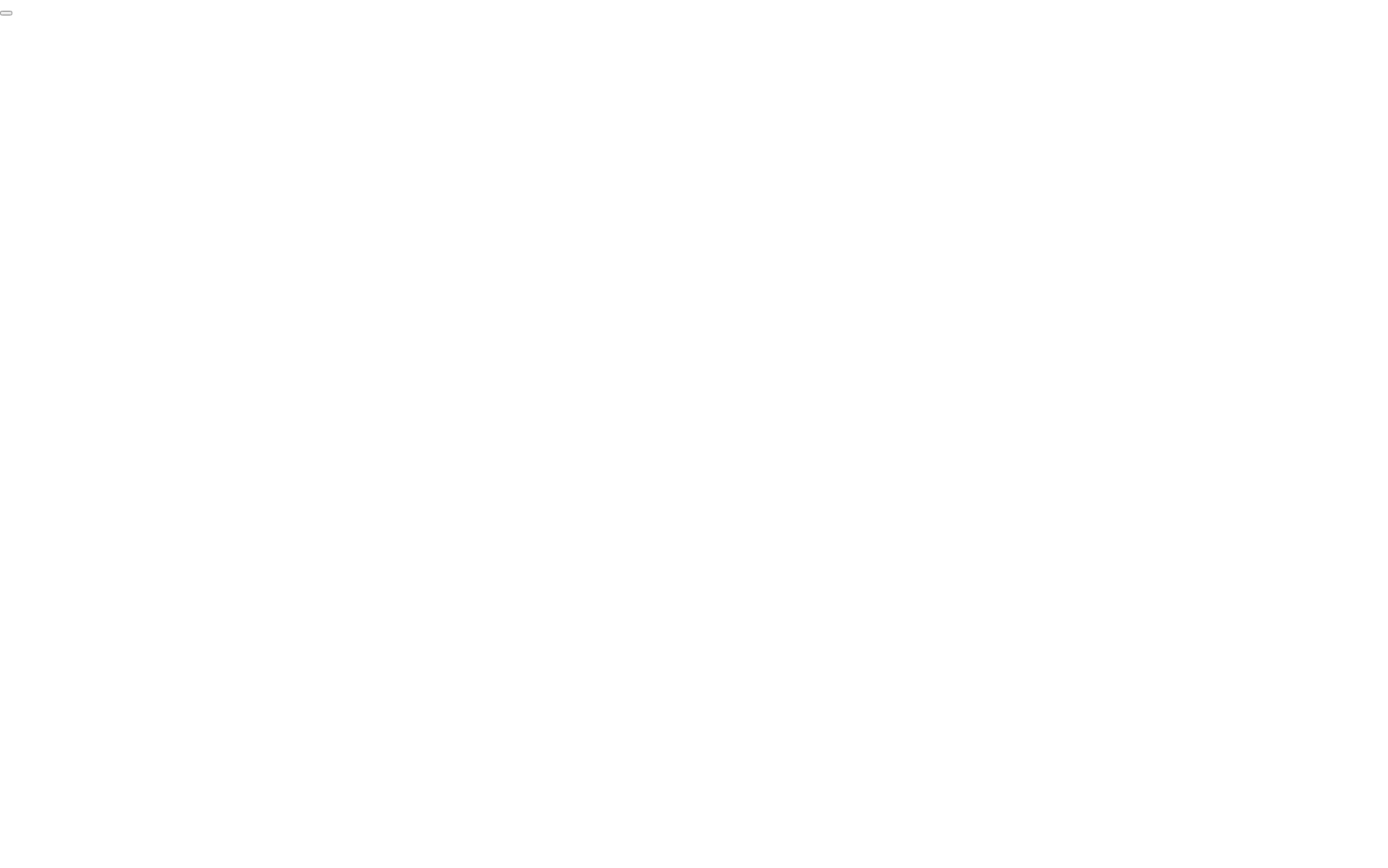
click div "End Proctoring Session"
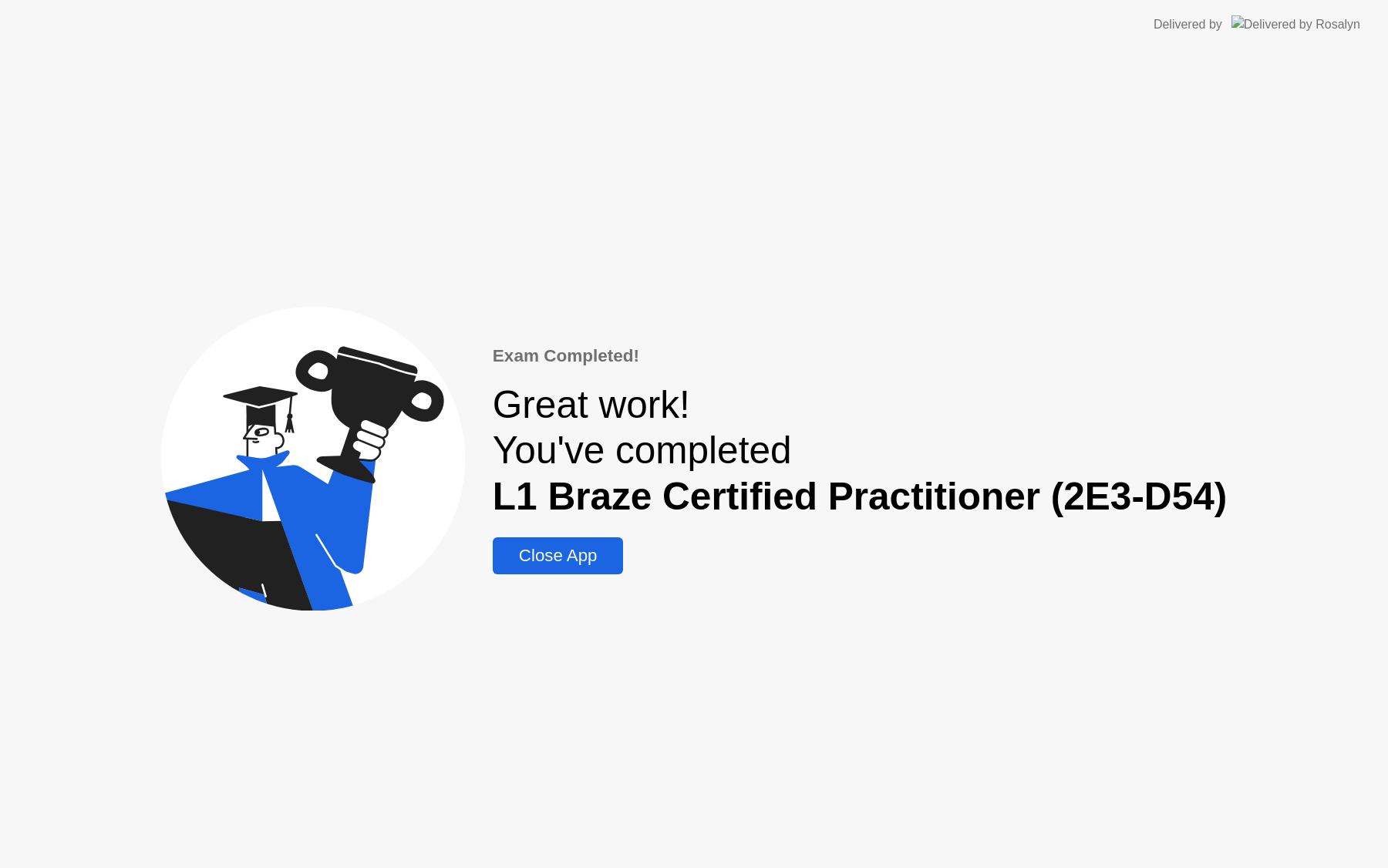
click at [581, 556] on div "Close App" at bounding box center [558, 556] width 122 height 20
